Goal: Task Accomplishment & Management: Use online tool/utility

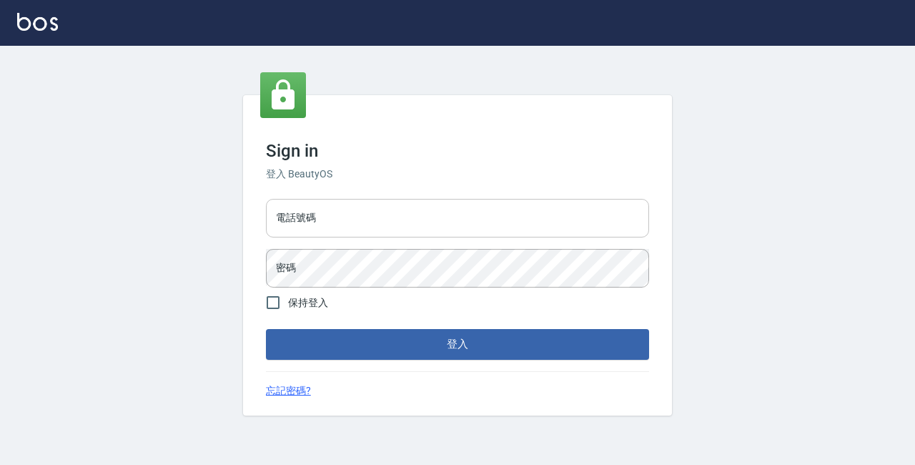
click at [335, 223] on input "電話號碼" at bounding box center [457, 218] width 383 height 39
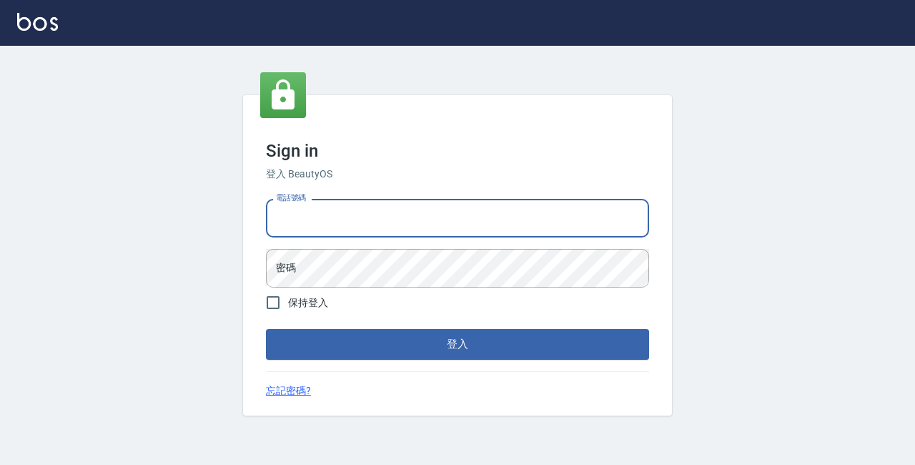
type input "89729295"
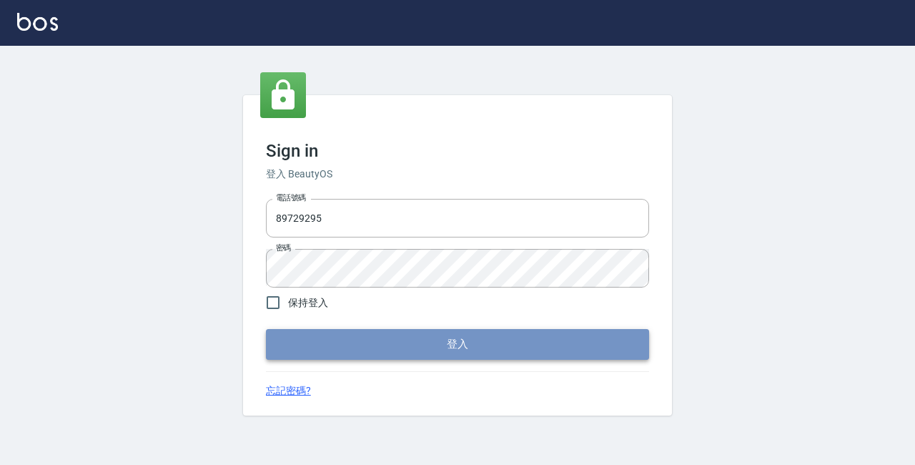
click at [407, 336] on button "登入" at bounding box center [457, 344] width 383 height 30
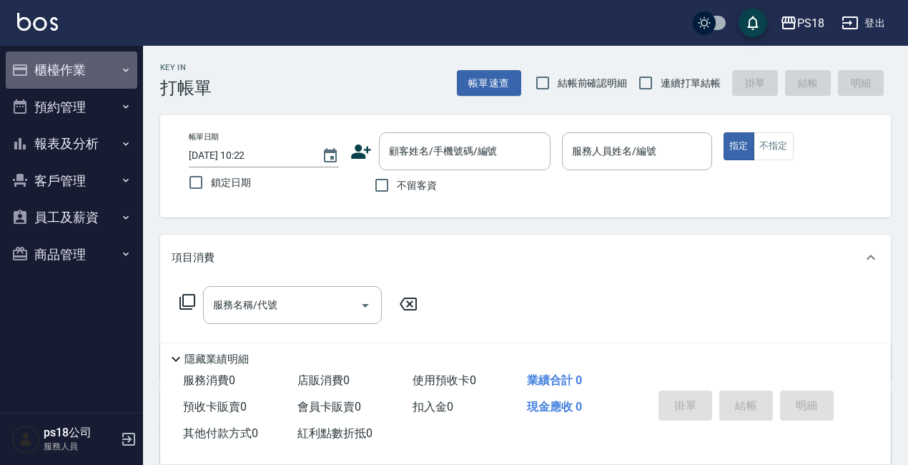
click at [61, 79] on button "櫃檯作業" at bounding box center [72, 69] width 132 height 37
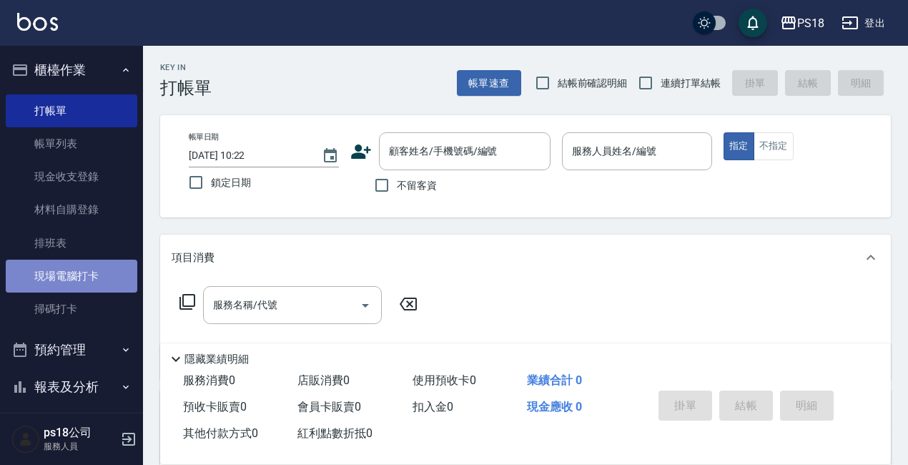
click at [93, 270] on link "現場電腦打卡" at bounding box center [72, 276] width 132 height 33
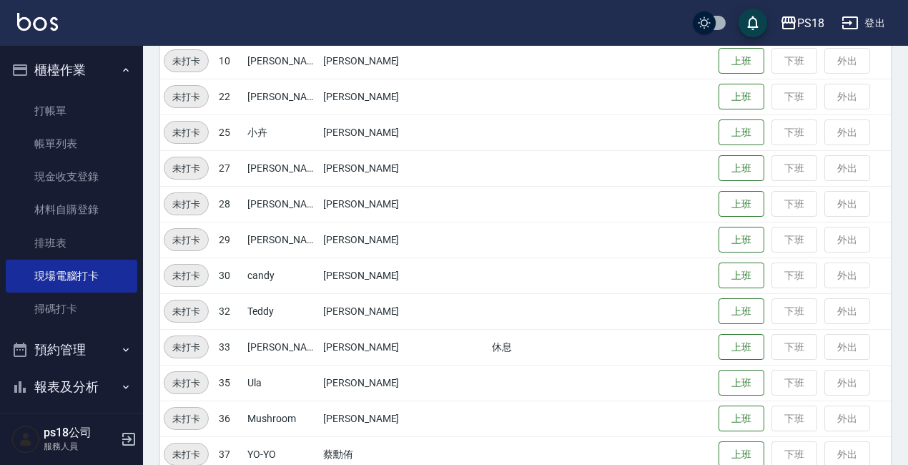
scroll to position [356, 0]
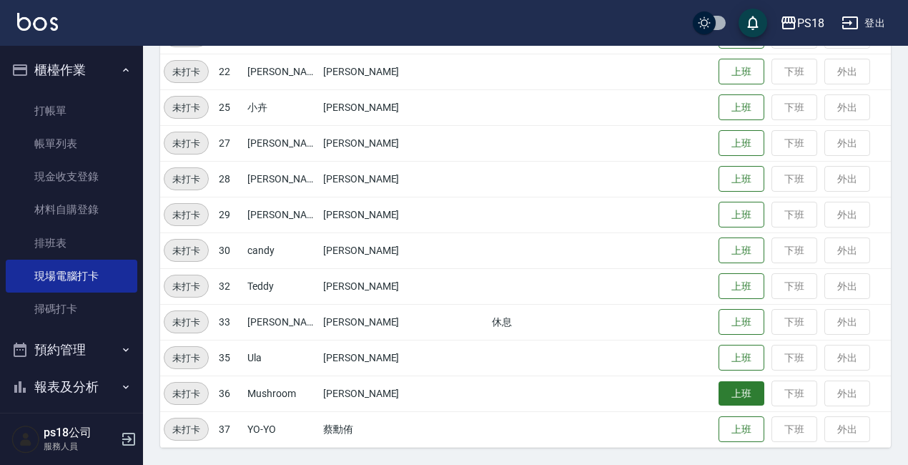
click at [719, 389] on button "上班" at bounding box center [742, 393] width 46 height 25
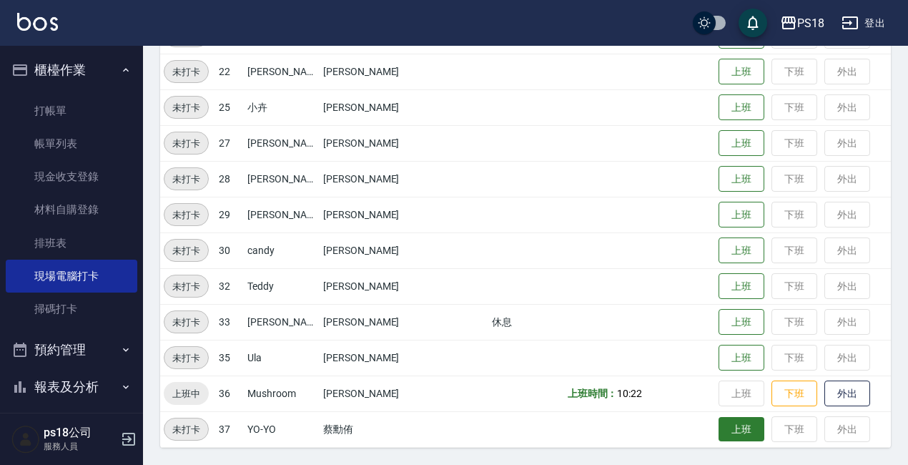
click at [723, 423] on button "上班" at bounding box center [742, 429] width 46 height 25
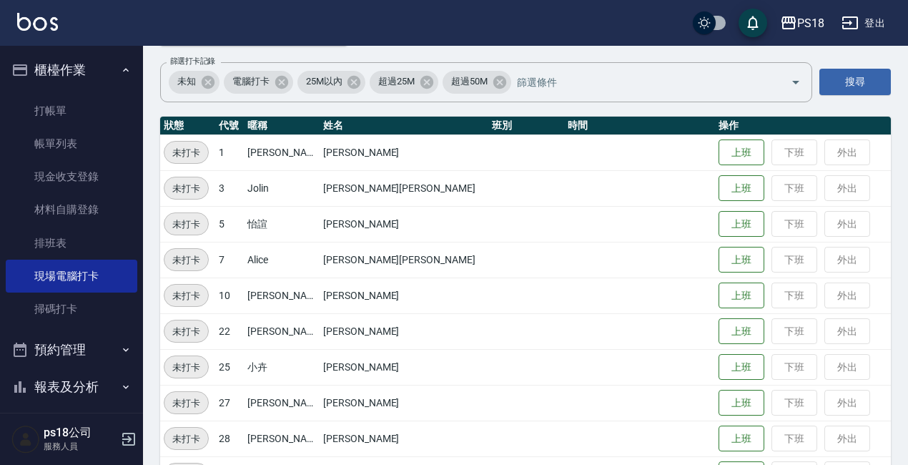
scroll to position [0, 0]
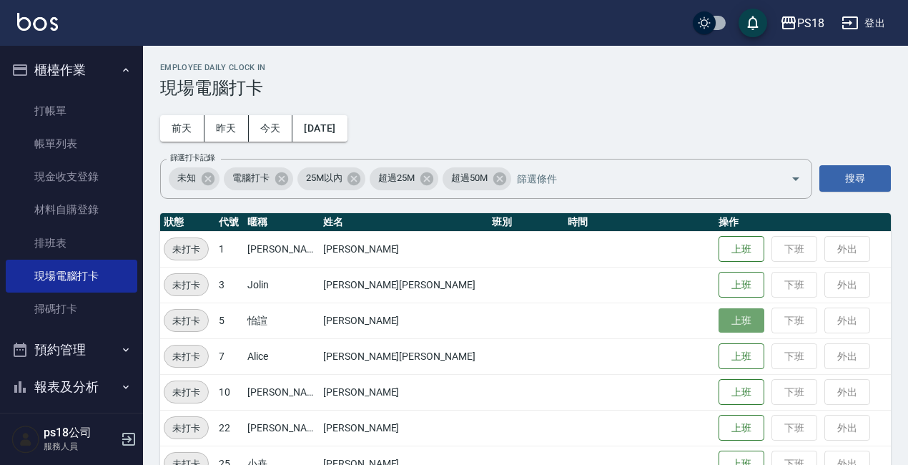
click at [719, 311] on button "上班" at bounding box center [742, 320] width 46 height 25
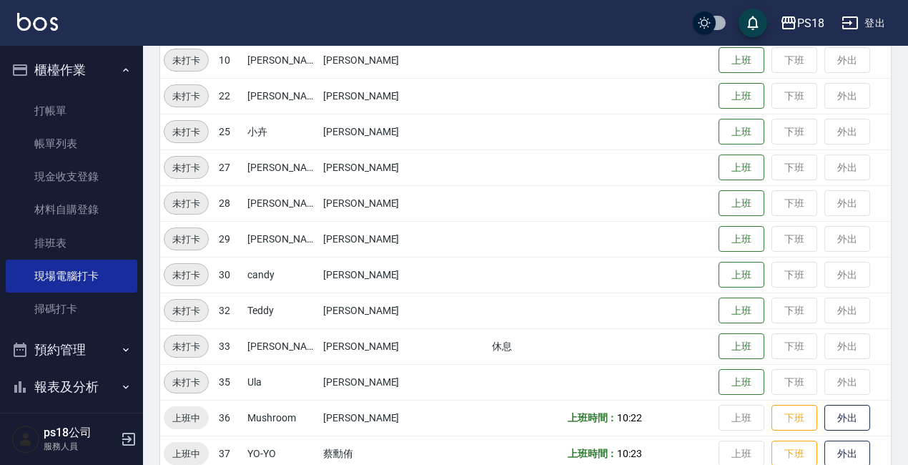
scroll to position [356, 0]
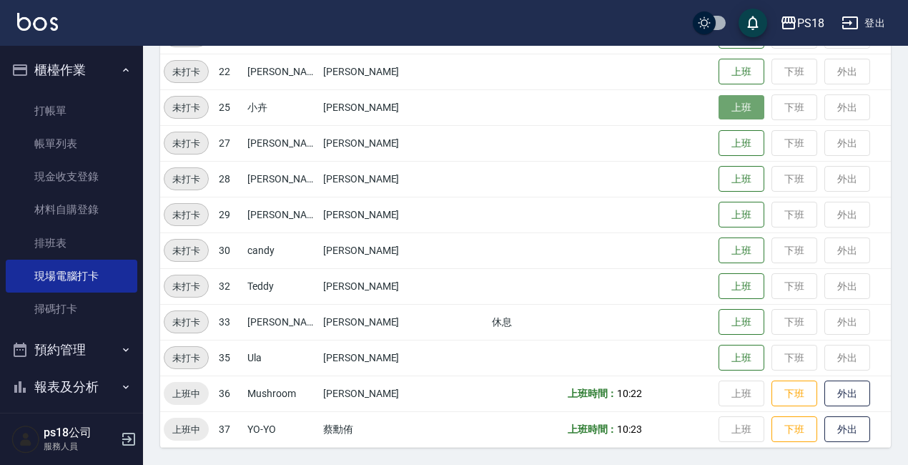
click at [719, 107] on button "上班" at bounding box center [742, 107] width 46 height 25
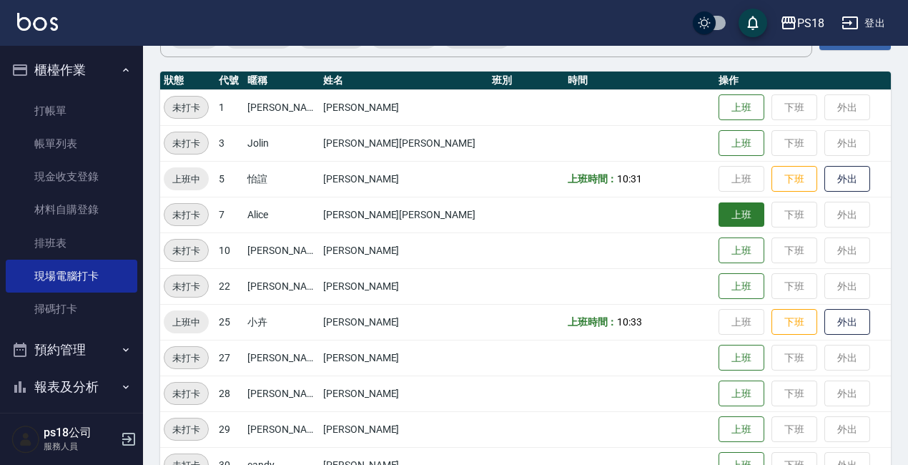
click at [719, 215] on button "上班" at bounding box center [742, 214] width 46 height 25
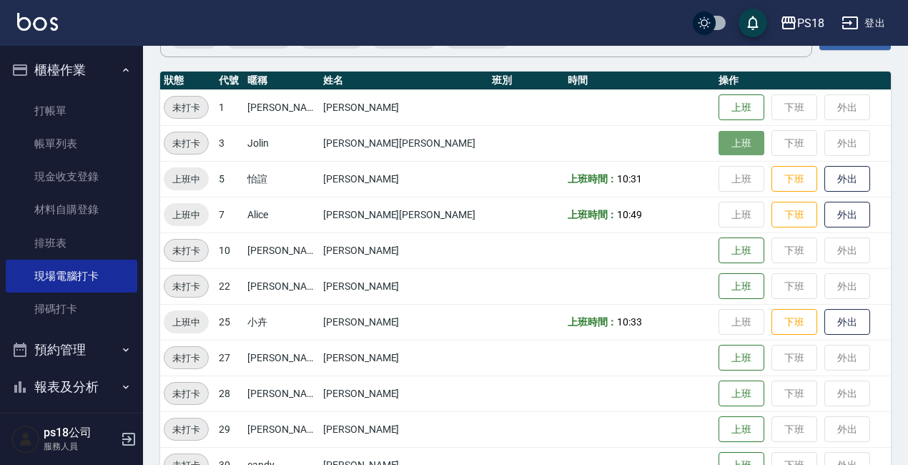
click at [719, 143] on button "上班" at bounding box center [742, 143] width 46 height 25
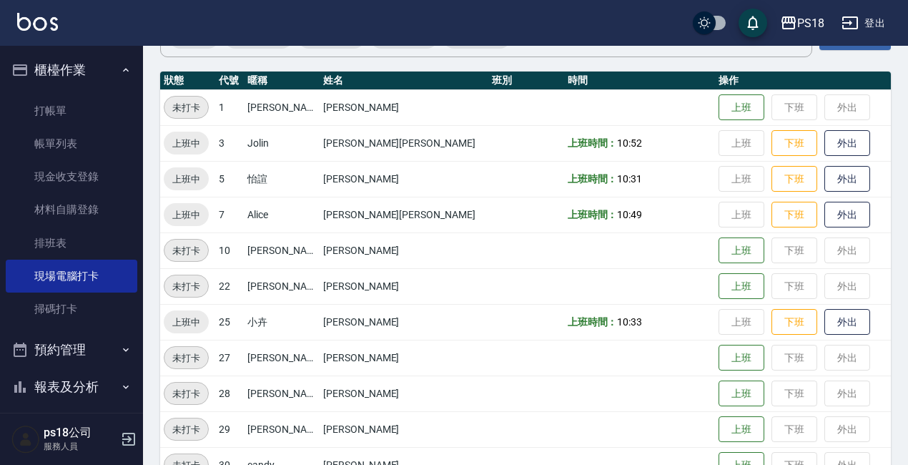
click at [75, 346] on button "預約管理" at bounding box center [72, 349] width 132 height 37
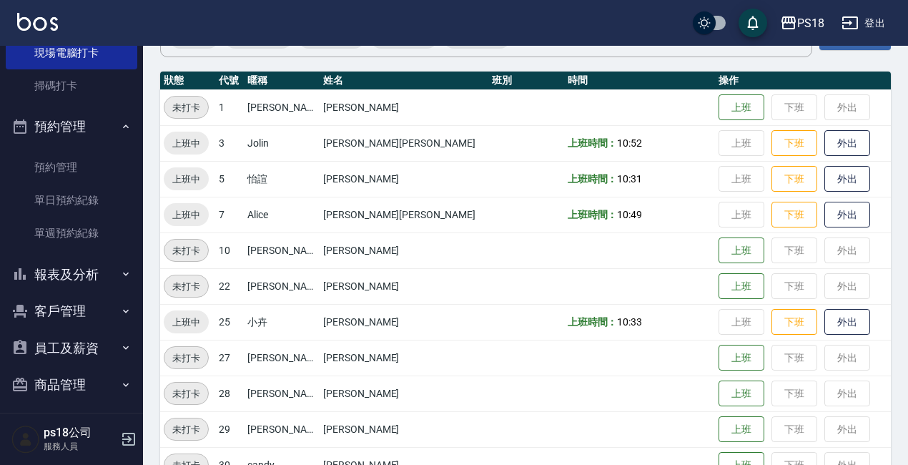
scroll to position [231, 0]
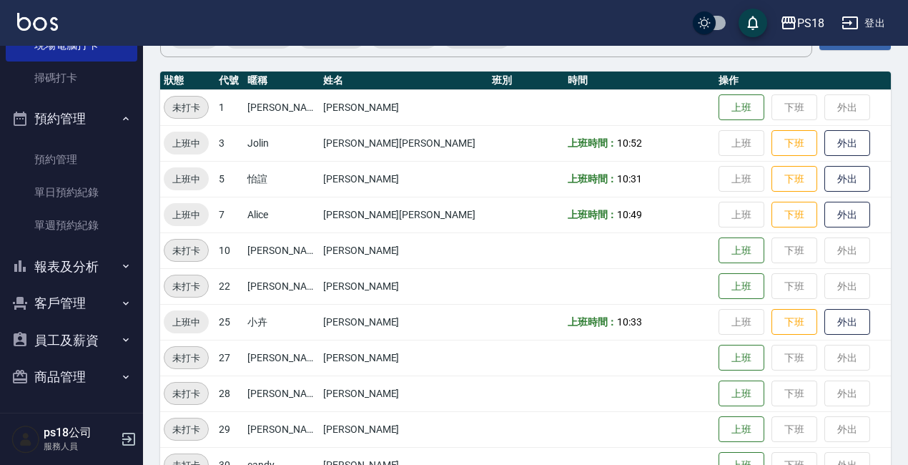
click at [92, 269] on button "報表及分析" at bounding box center [72, 266] width 132 height 37
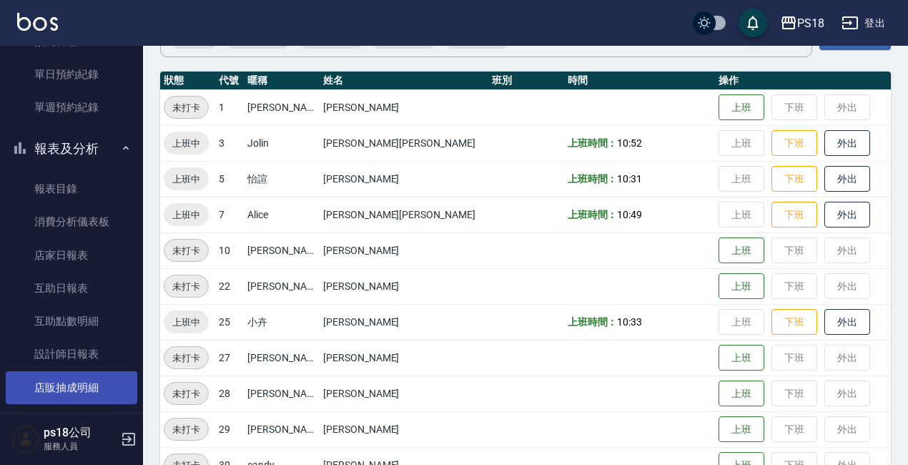
scroll to position [374, 0]
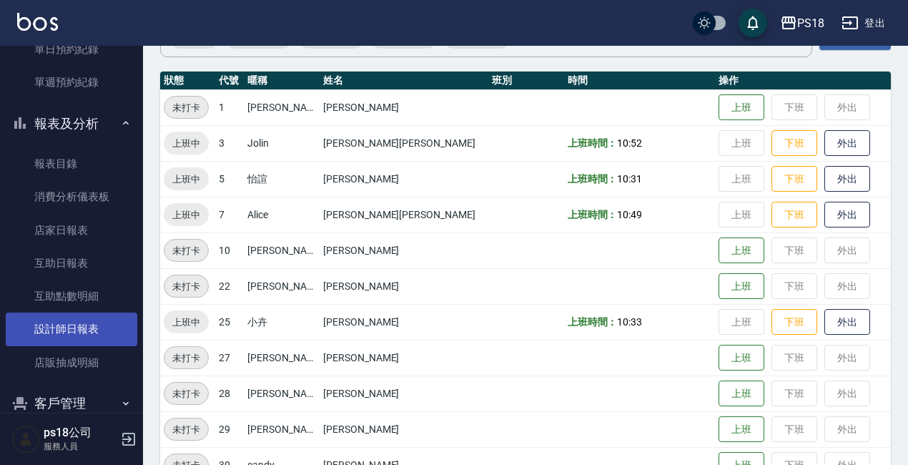
click at [69, 326] on link "設計師日報表" at bounding box center [72, 328] width 132 height 33
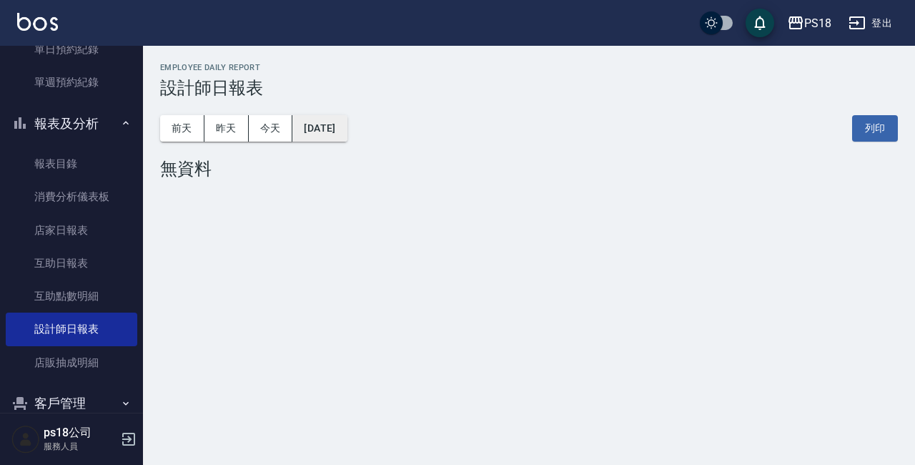
click at [347, 126] on button "[DATE]" at bounding box center [319, 128] width 54 height 26
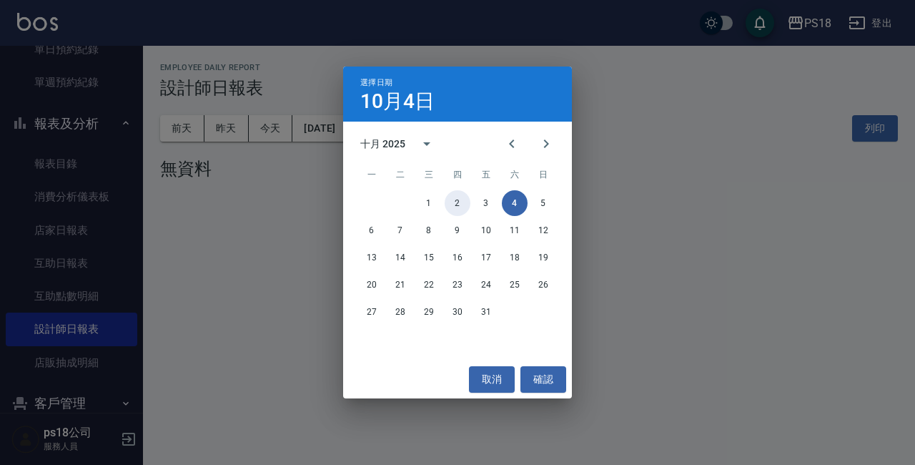
click at [460, 199] on button "2" at bounding box center [458, 203] width 26 height 26
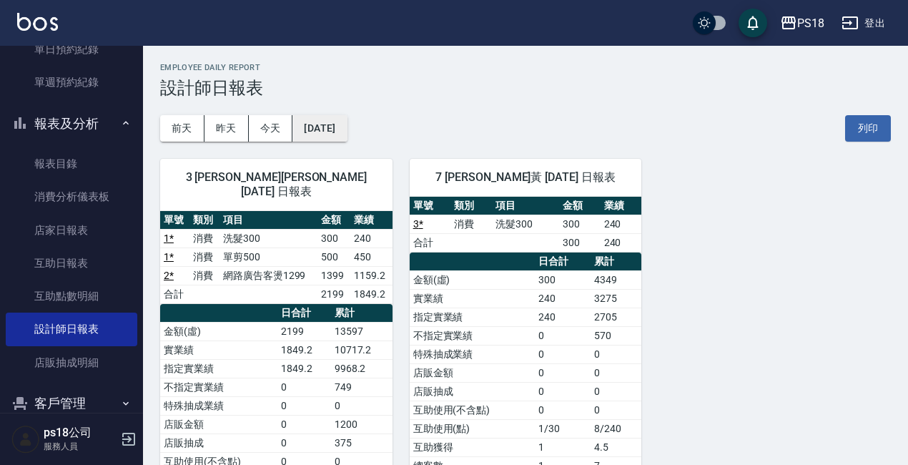
click at [347, 120] on button "[DATE]" at bounding box center [319, 128] width 54 height 26
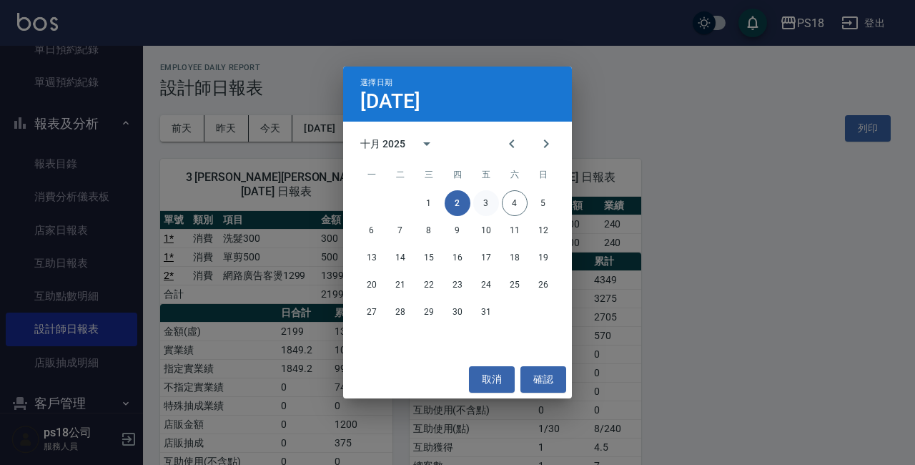
click at [482, 209] on button "3" at bounding box center [486, 203] width 26 height 26
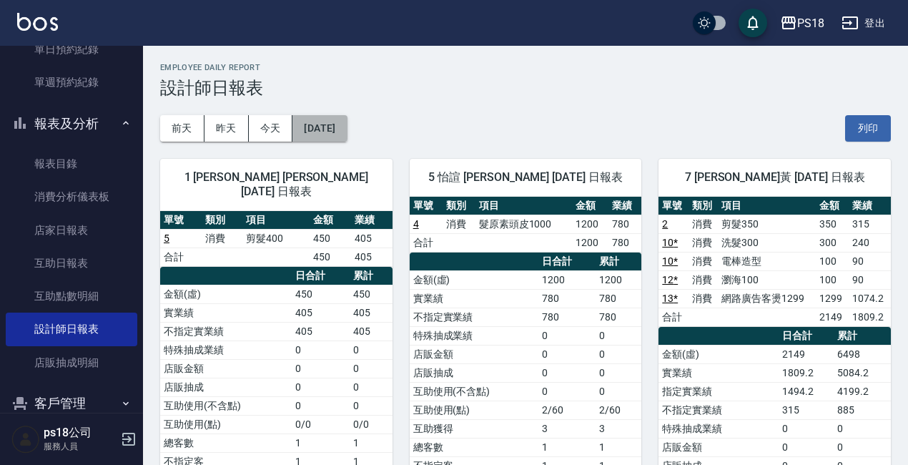
click at [339, 131] on button "[DATE]" at bounding box center [319, 128] width 54 height 26
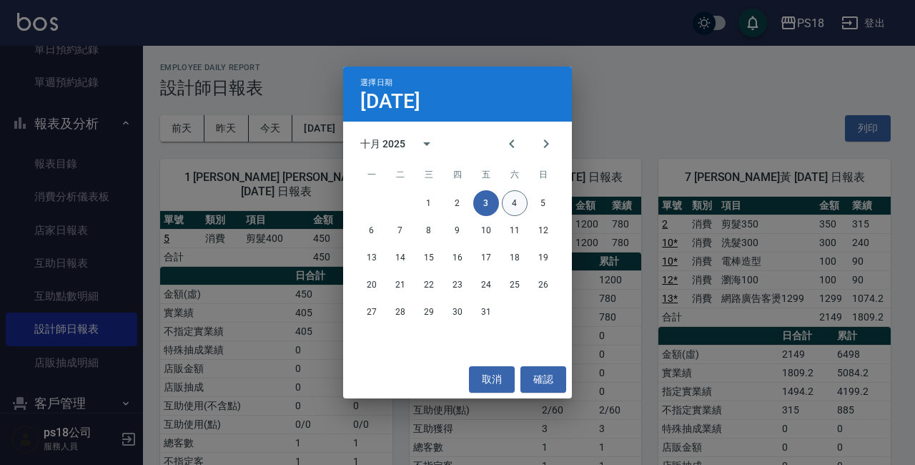
click at [519, 207] on button "4" at bounding box center [515, 203] width 26 height 26
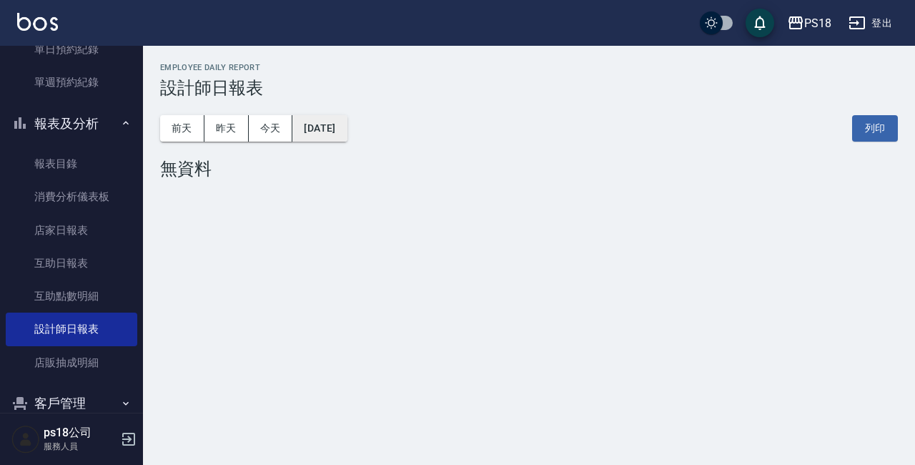
click at [322, 138] on button "[DATE]" at bounding box center [319, 128] width 54 height 26
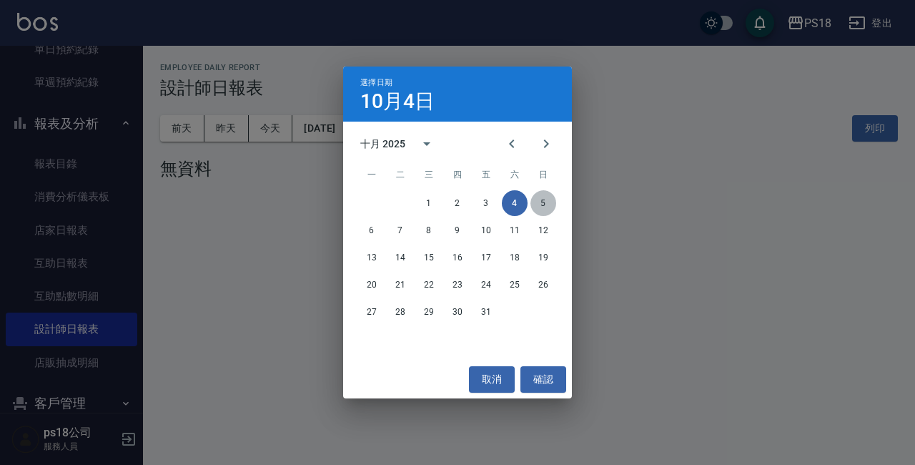
click at [542, 202] on button "5" at bounding box center [543, 203] width 26 height 26
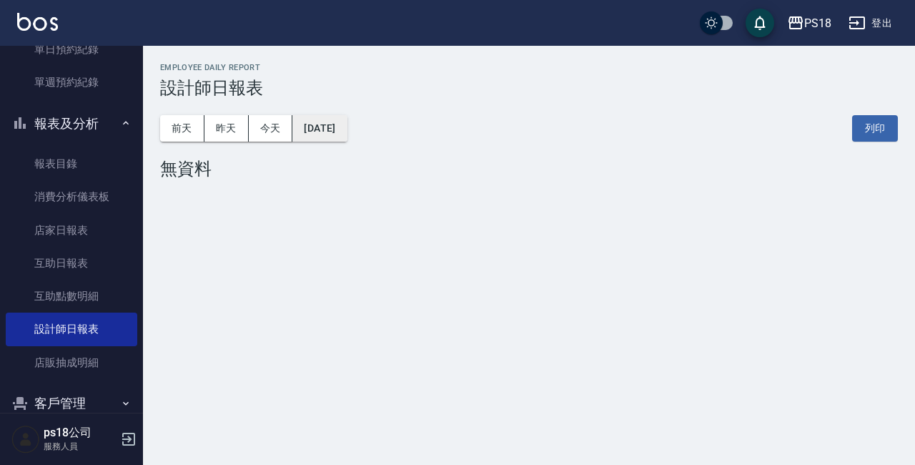
click at [347, 127] on button "[DATE]" at bounding box center [319, 128] width 54 height 26
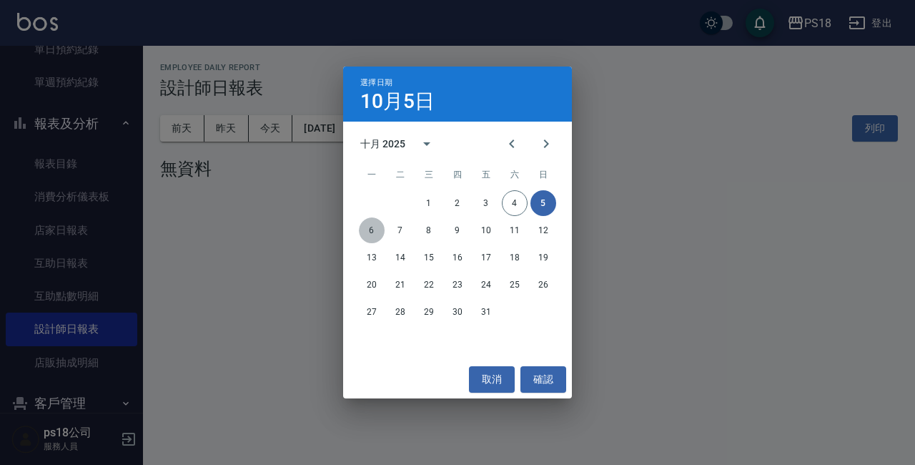
click at [372, 236] on button "6" at bounding box center [372, 230] width 26 height 26
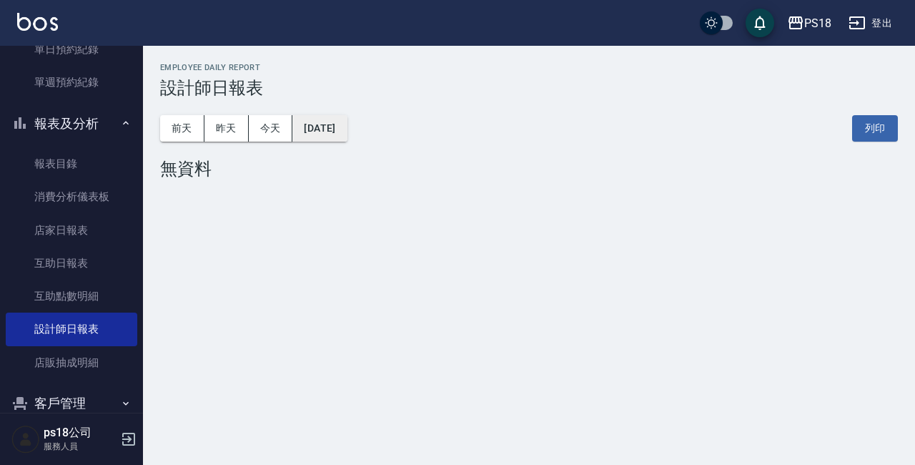
click at [334, 132] on button "[DATE]" at bounding box center [319, 128] width 54 height 26
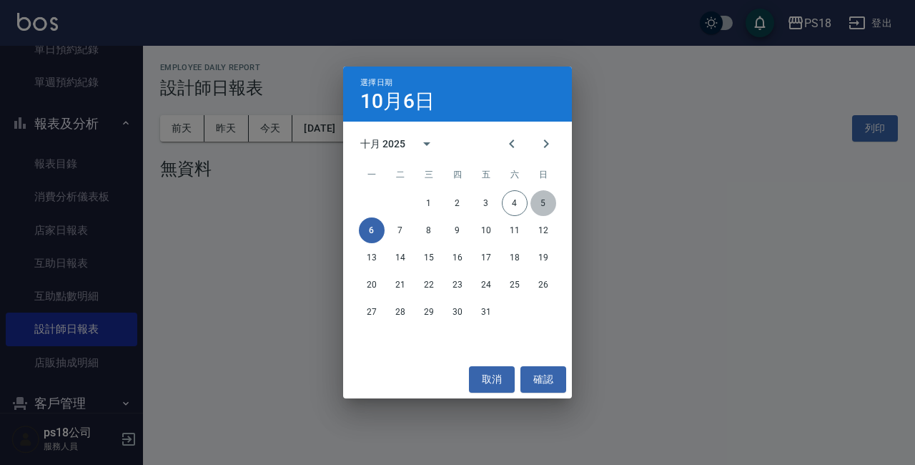
click at [548, 201] on button "5" at bounding box center [543, 203] width 26 height 26
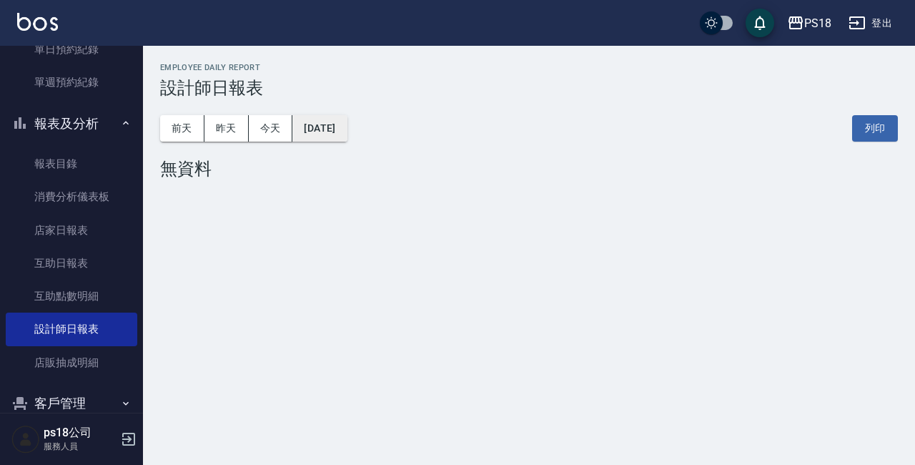
click at [347, 125] on button "[DATE]" at bounding box center [319, 128] width 54 height 26
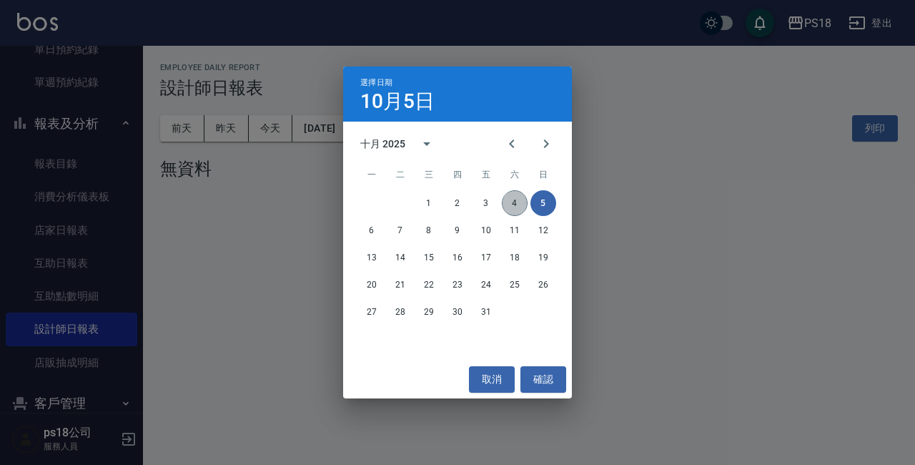
click at [513, 206] on button "4" at bounding box center [515, 203] width 26 height 26
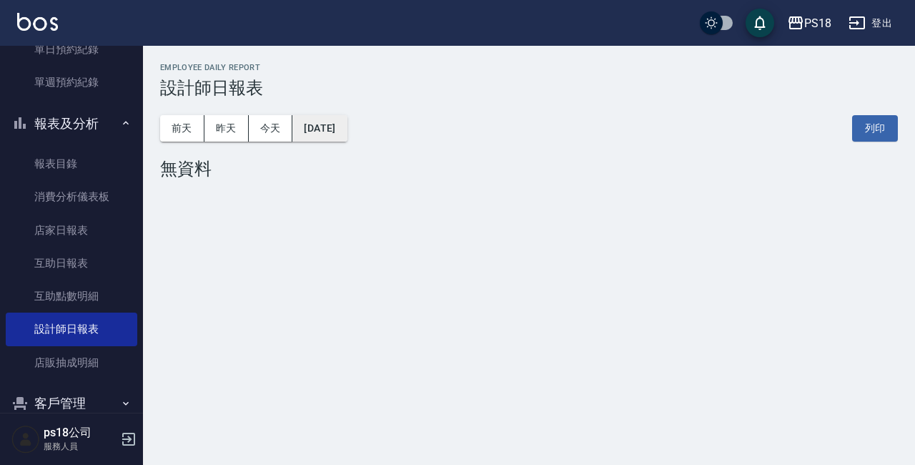
click at [333, 122] on button "[DATE]" at bounding box center [319, 128] width 54 height 26
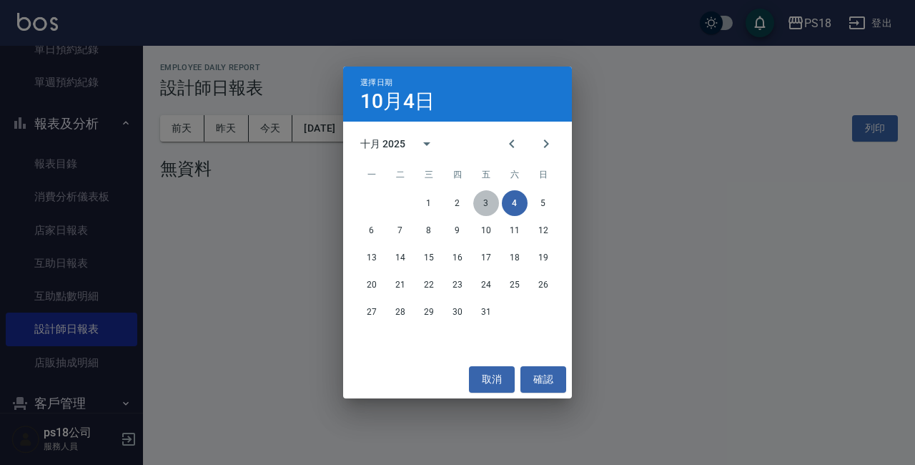
click at [484, 200] on button "3" at bounding box center [486, 203] width 26 height 26
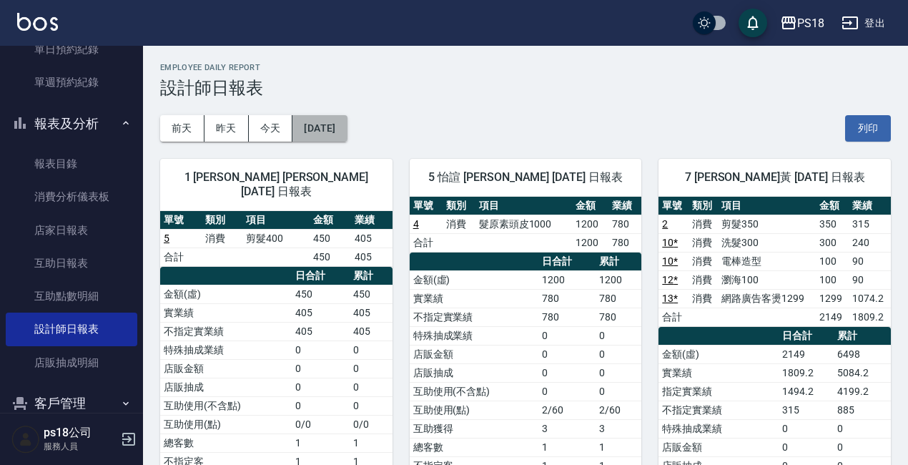
click at [338, 128] on button "[DATE]" at bounding box center [319, 128] width 54 height 26
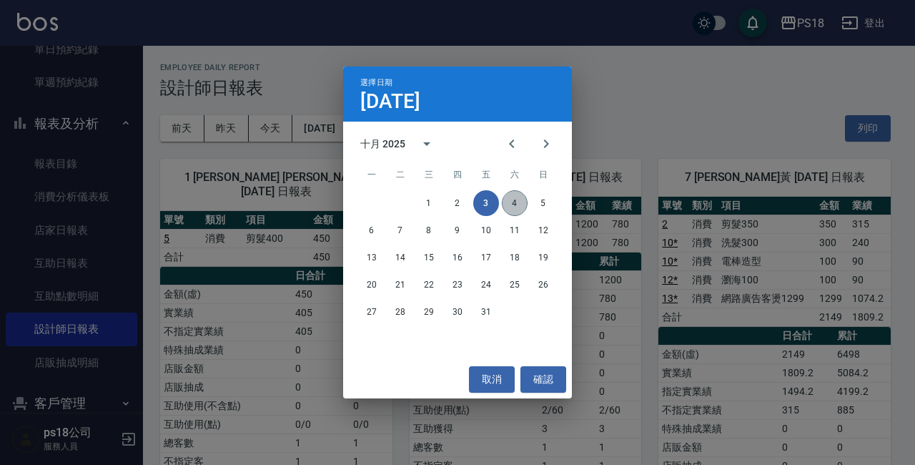
click at [521, 203] on button "4" at bounding box center [515, 203] width 26 height 26
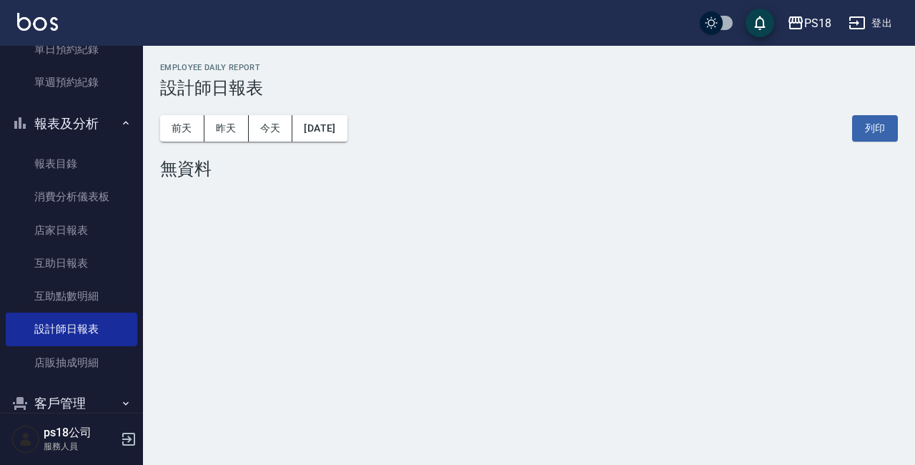
drag, startPoint x: 332, startPoint y: 147, endPoint x: 319, endPoint y: 157, distance: 16.8
click at [329, 150] on div "[DATE] [DATE] [DATE] [DATE] 列印" at bounding box center [529, 128] width 738 height 61
click at [340, 125] on button "[DATE]" at bounding box center [319, 128] width 54 height 26
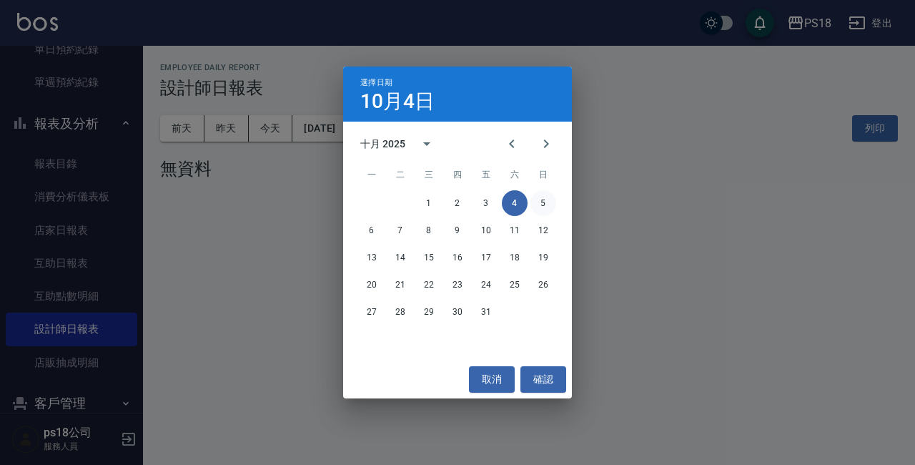
click at [534, 199] on button "5" at bounding box center [543, 203] width 26 height 26
